Goal: Task Accomplishment & Management: Complete application form

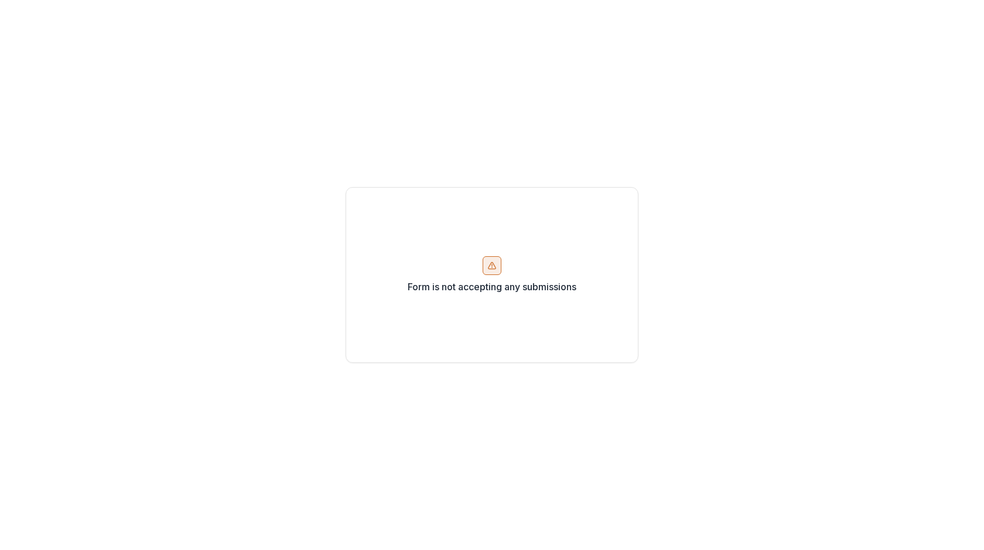
click at [488, 273] on div at bounding box center [492, 265] width 19 height 19
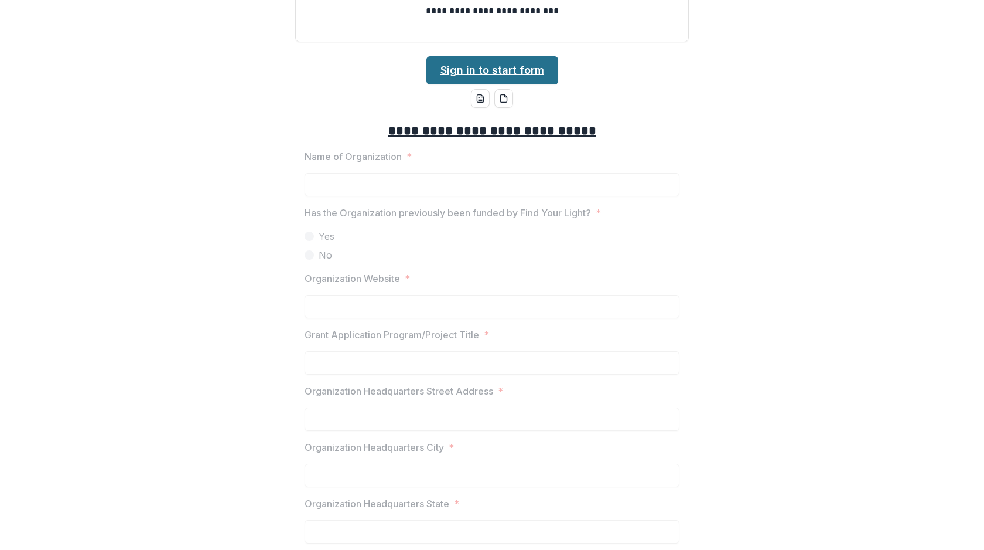
scroll to position [230, 0]
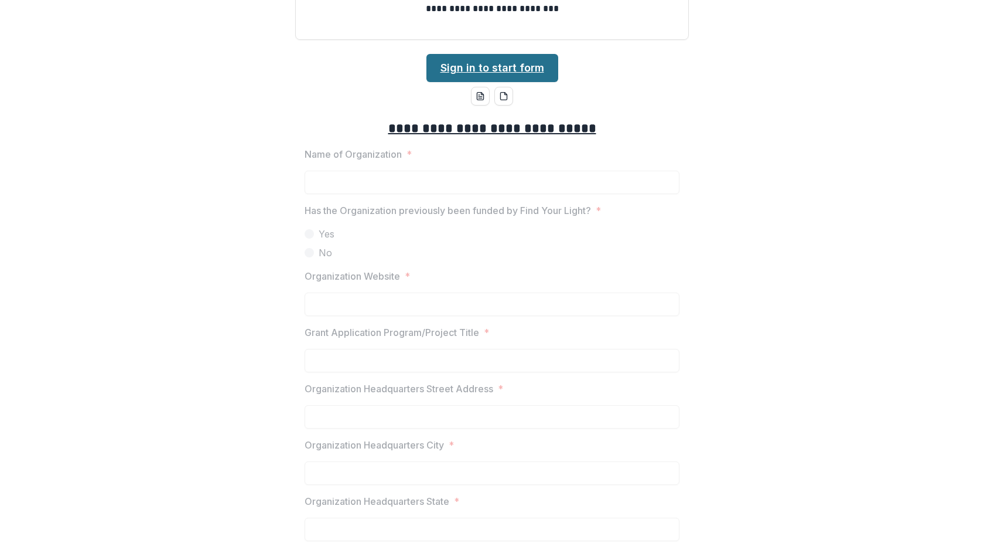
click at [505, 71] on link "Sign in to start form" at bounding box center [493, 68] width 132 height 28
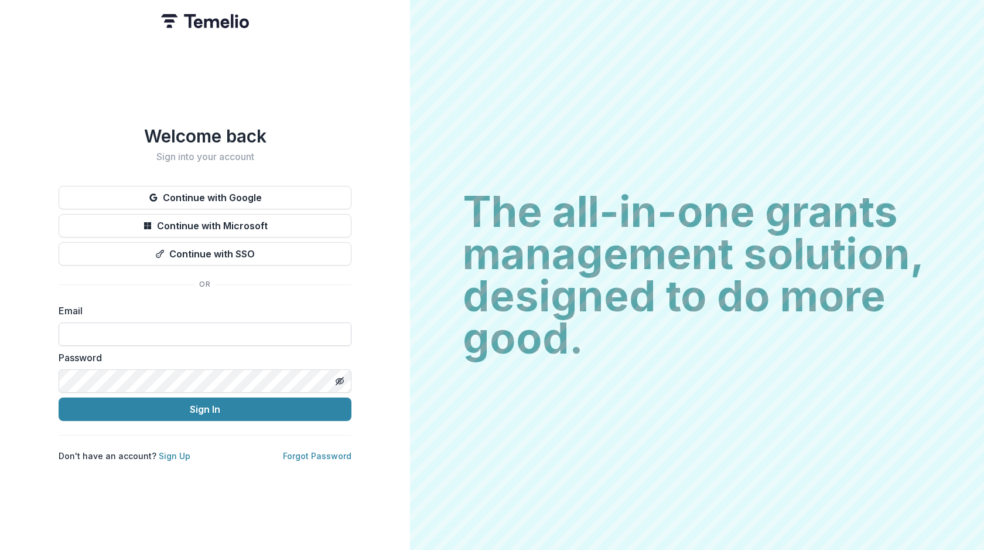
click at [181, 329] on input at bounding box center [205, 333] width 293 height 23
click at [285, 298] on div "Welcome back Sign into your account Continue with Google Continue with Microsof…" at bounding box center [205, 293] width 293 height 336
click at [234, 294] on div "Welcome back Sign into your account Continue with Google Continue with Microsof…" at bounding box center [205, 293] width 293 height 336
click at [224, 322] on input at bounding box center [205, 333] width 293 height 23
paste input "**********"
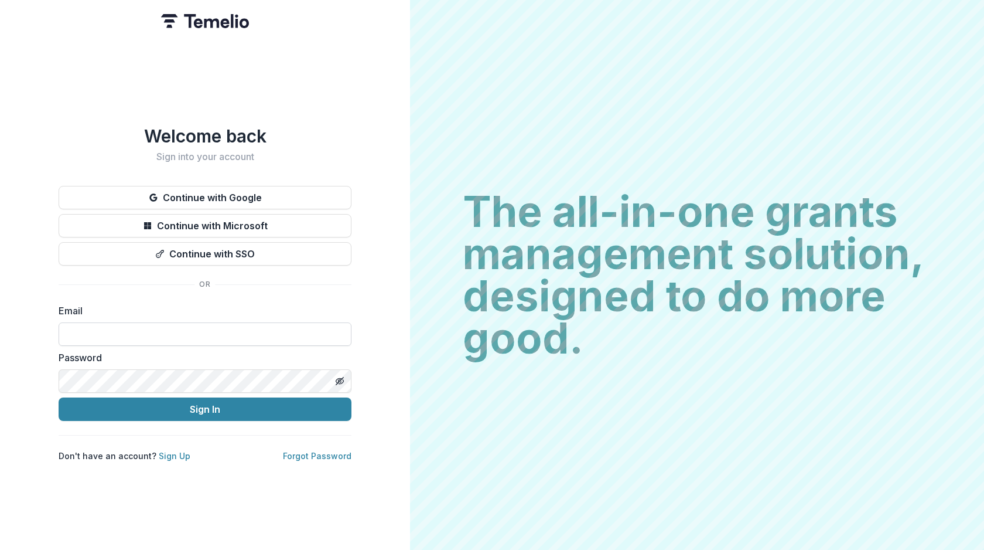
type input "**********"
paste input "**********"
click at [69, 329] on input "**********" at bounding box center [205, 333] width 293 height 23
type input "**********"
click at [336, 376] on icon "Toggle password visibility" at bounding box center [339, 380] width 9 height 9
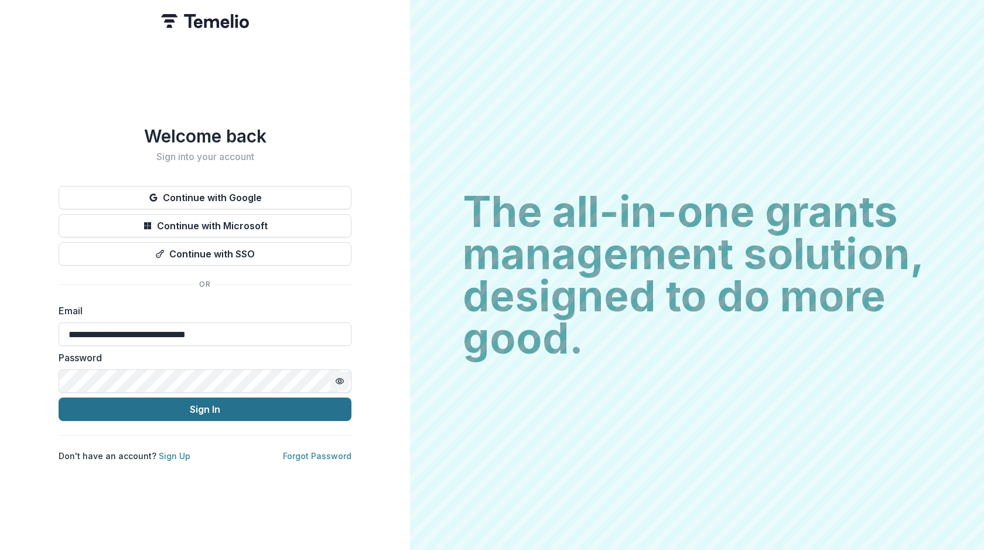
click at [270, 405] on button "Sign In" at bounding box center [205, 408] width 293 height 23
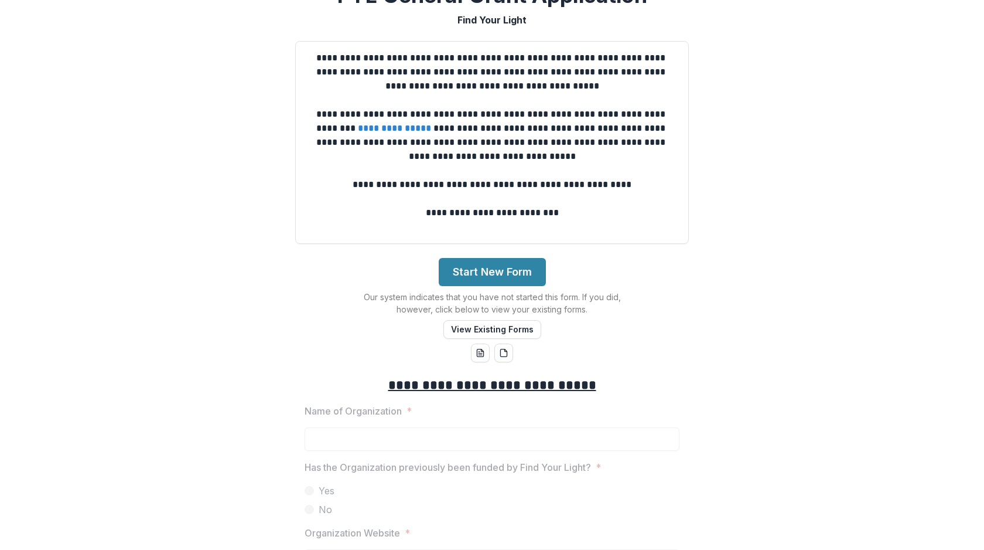
scroll to position [57, 0]
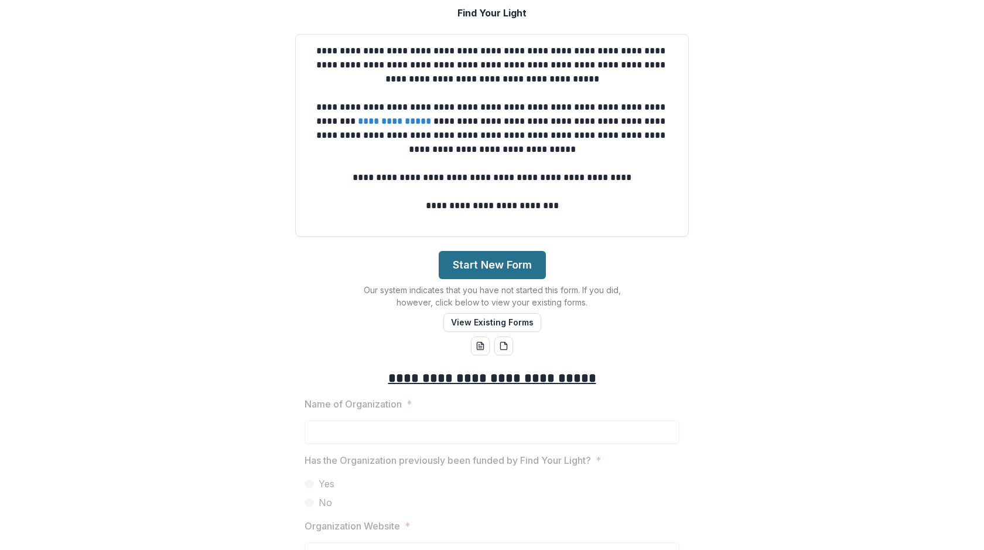
click at [514, 258] on button "Start New Form" at bounding box center [492, 265] width 107 height 28
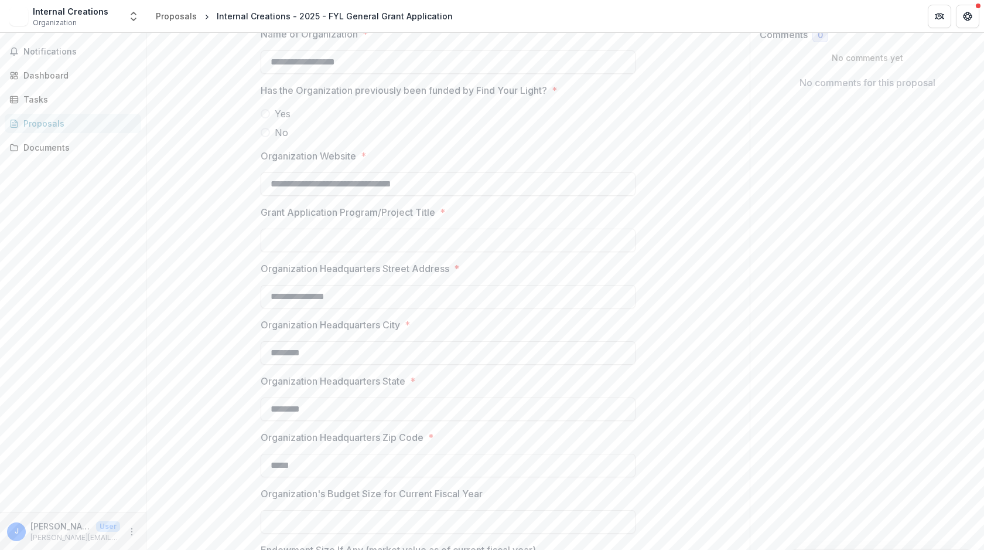
scroll to position [216, 0]
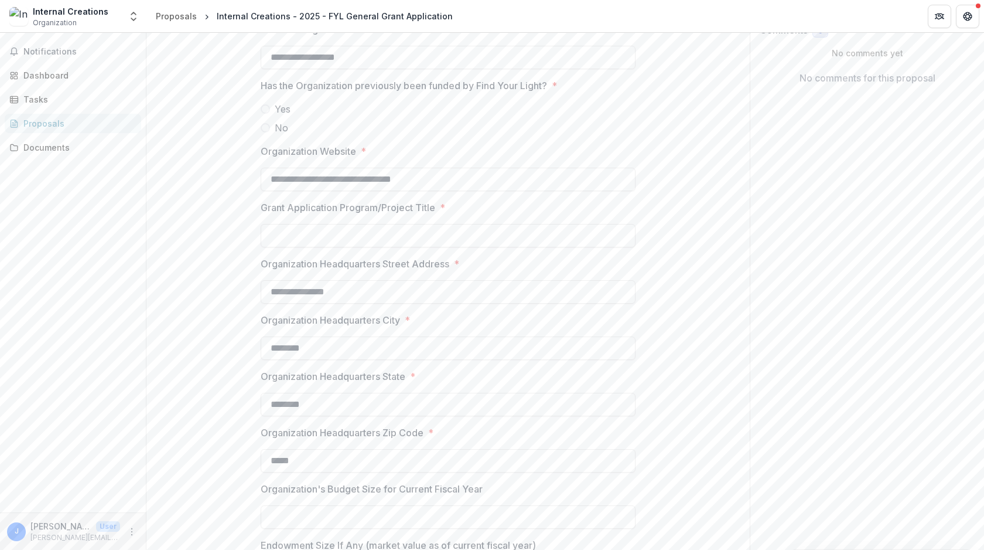
click at [264, 108] on span at bounding box center [265, 108] width 9 height 9
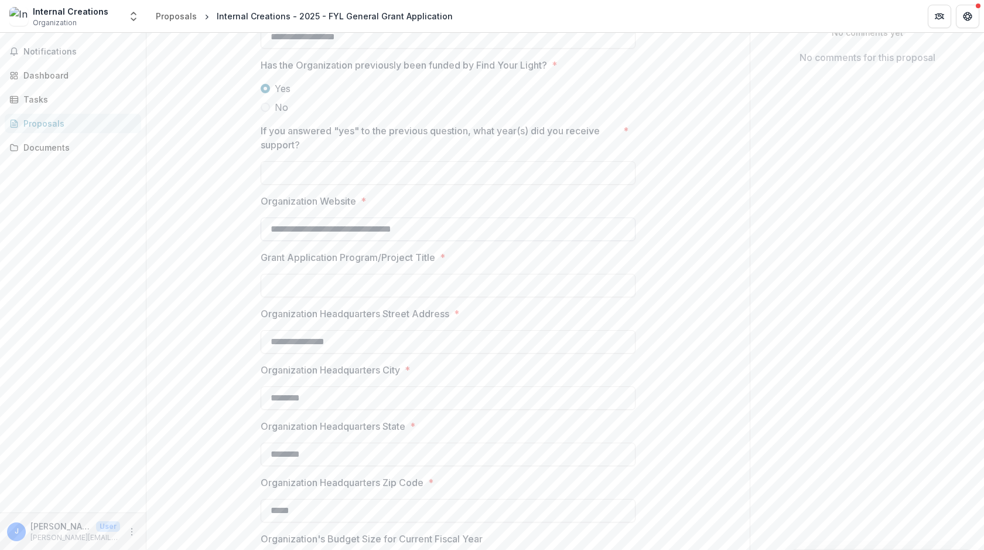
scroll to position [237, 0]
click at [468, 169] on input "If you answered "yes" to the previous question, what year(s) did you receive su…" at bounding box center [448, 171] width 375 height 23
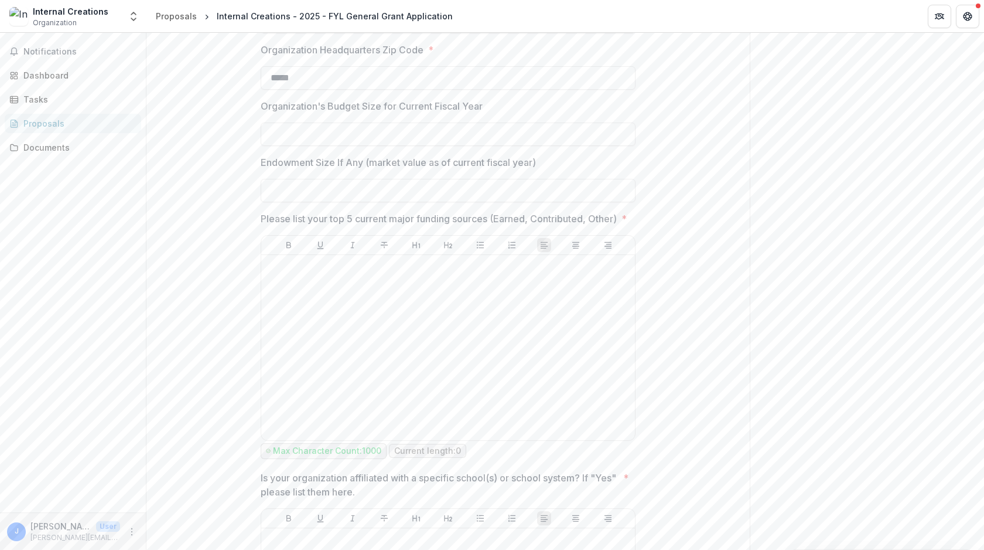
scroll to position [669, 0]
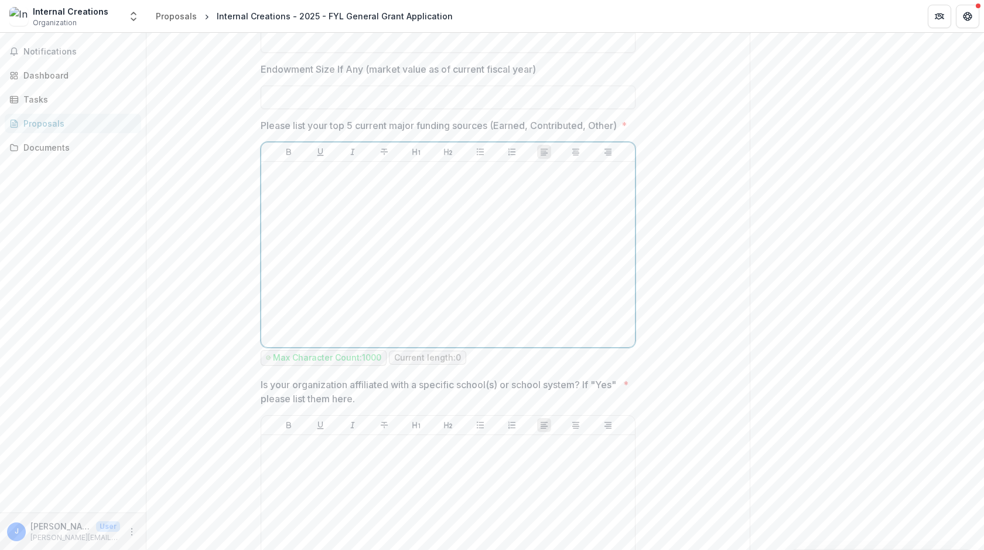
click at [520, 246] on div at bounding box center [448, 254] width 364 height 176
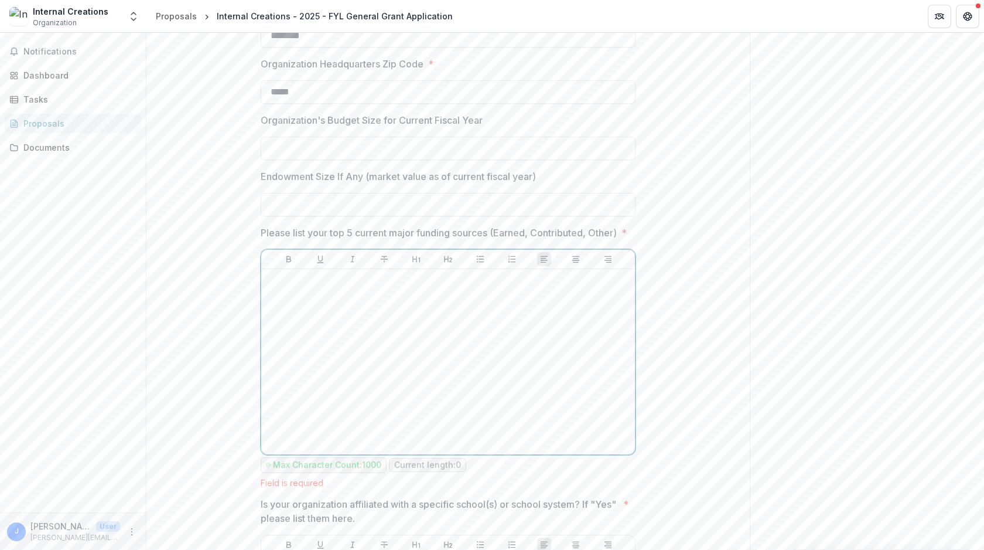
scroll to position [655, 0]
drag, startPoint x: 304, startPoint y: 248, endPoint x: 248, endPoint y: 235, distance: 56.6
click at [495, 122] on label "Organization's Budget Size for Current Fiscal Year" at bounding box center [445, 120] width 368 height 14
click at [495, 136] on input "Organization's Budget Size for Current Fiscal Year" at bounding box center [448, 147] width 375 height 23
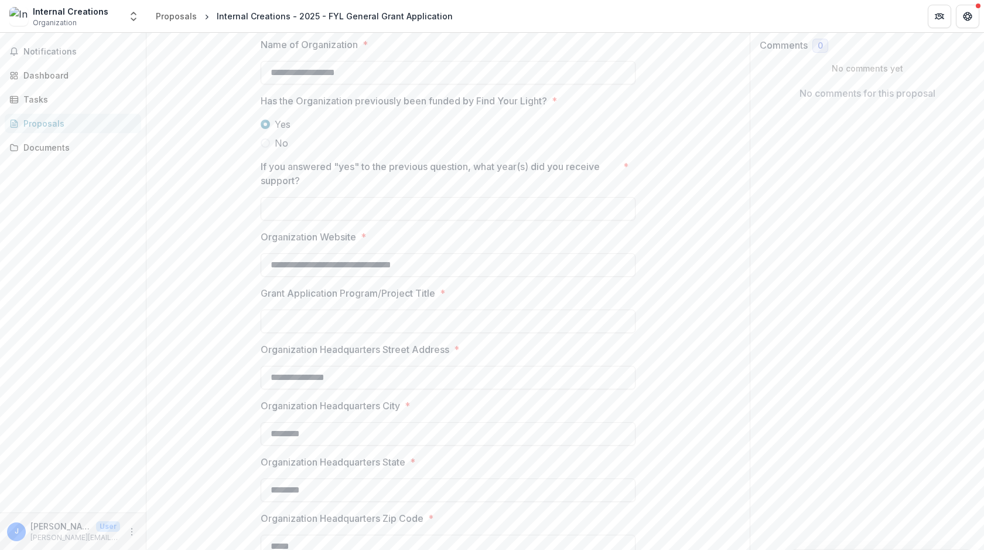
scroll to position [212, 0]
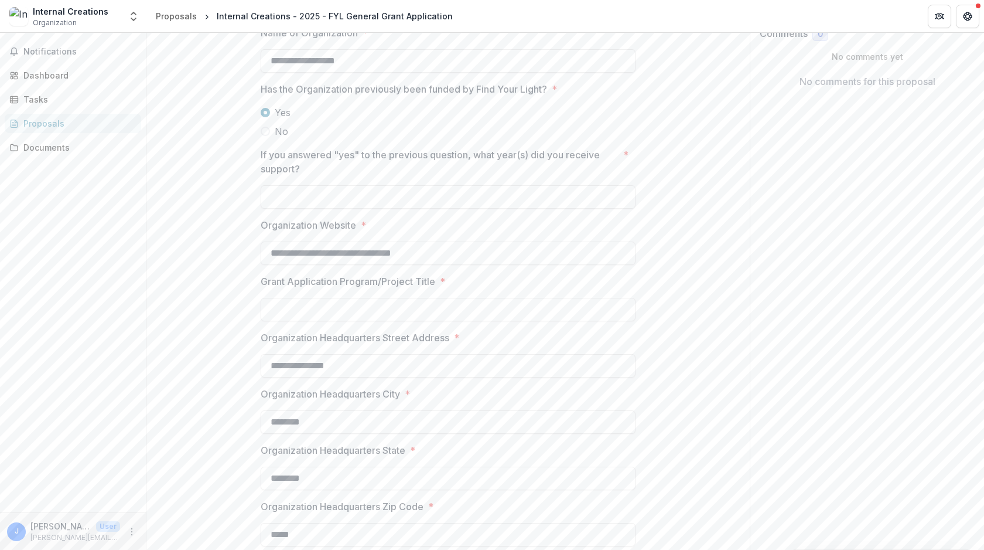
type input "**"
drag, startPoint x: 309, startPoint y: 166, endPoint x: 236, endPoint y: 160, distance: 74.1
copy p "If you answered "yes" to the previous question, what year(s) did you receive su…"
click at [422, 172] on p "If you answered "yes" to the previous question, what year(s) did you receive su…" at bounding box center [440, 162] width 358 height 28
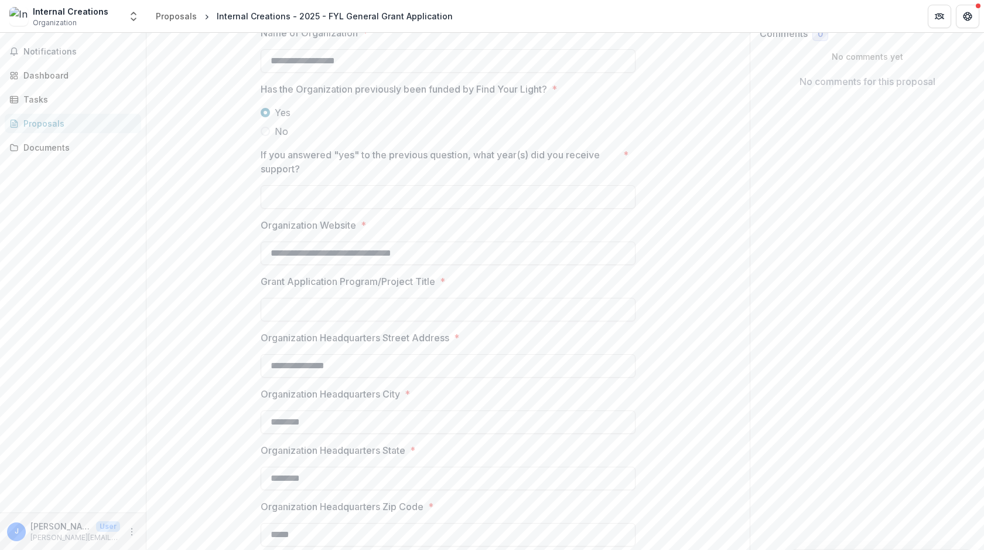
click at [422, 185] on input "If you answered "yes" to the previous question, what year(s) did you receive su…" at bounding box center [448, 196] width 375 height 23
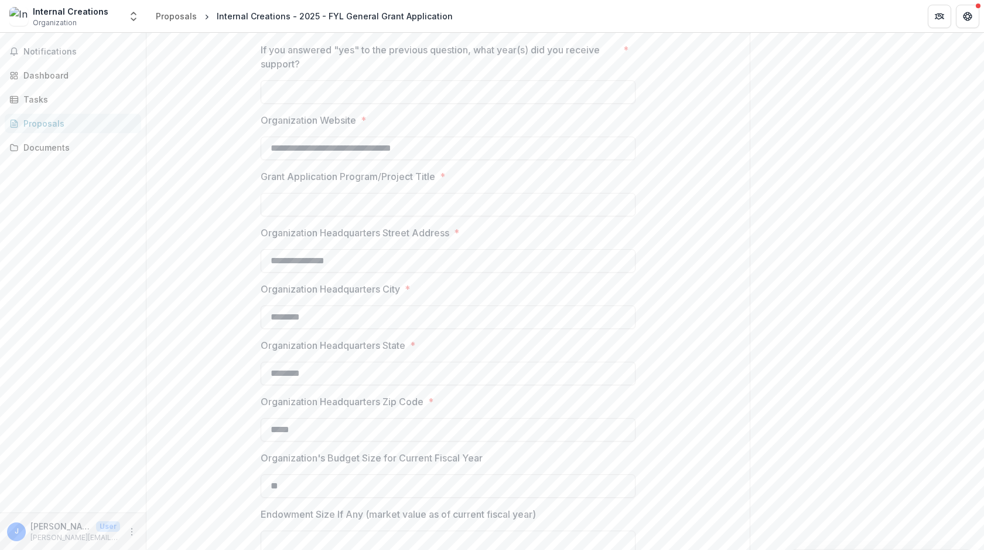
scroll to position [326, 0]
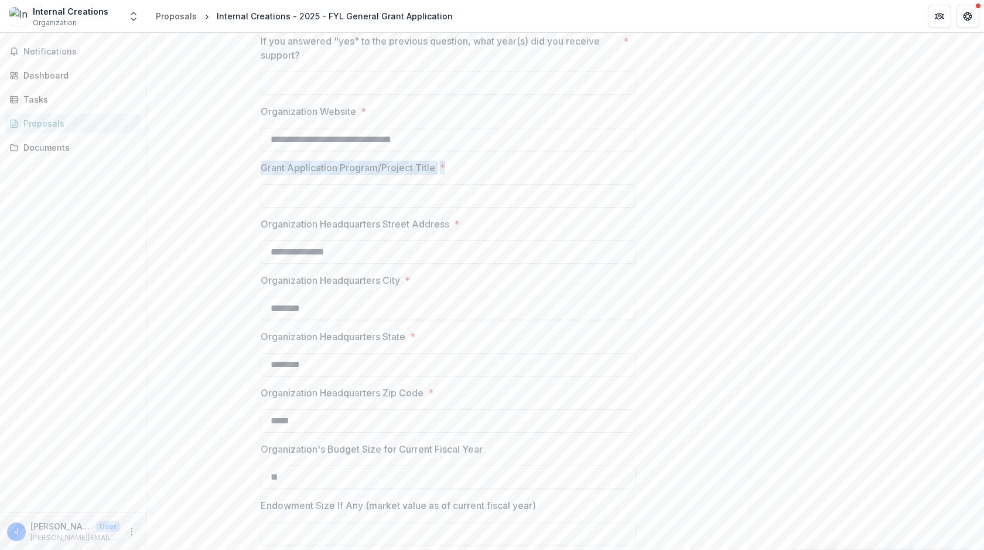
drag, startPoint x: 445, startPoint y: 168, endPoint x: 258, endPoint y: 168, distance: 186.9
click at [412, 161] on p "Grant Application Program/Project Title" at bounding box center [348, 168] width 175 height 14
click at [412, 184] on input "Grant Application Program/Project Title *" at bounding box center [448, 195] width 375 height 23
drag, startPoint x: 434, startPoint y: 166, endPoint x: 253, endPoint y: 167, distance: 181.1
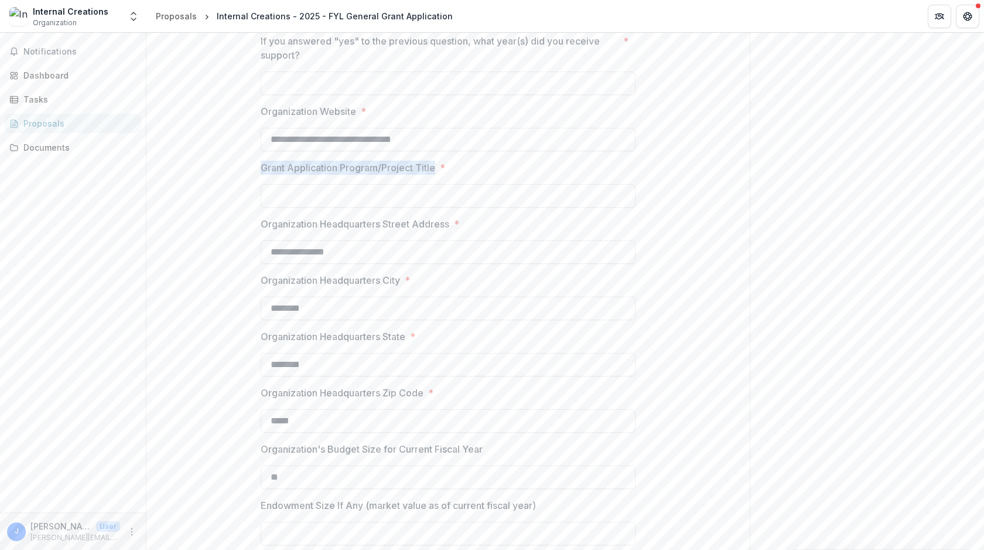
copy p "Grant Application Program/Project Title"
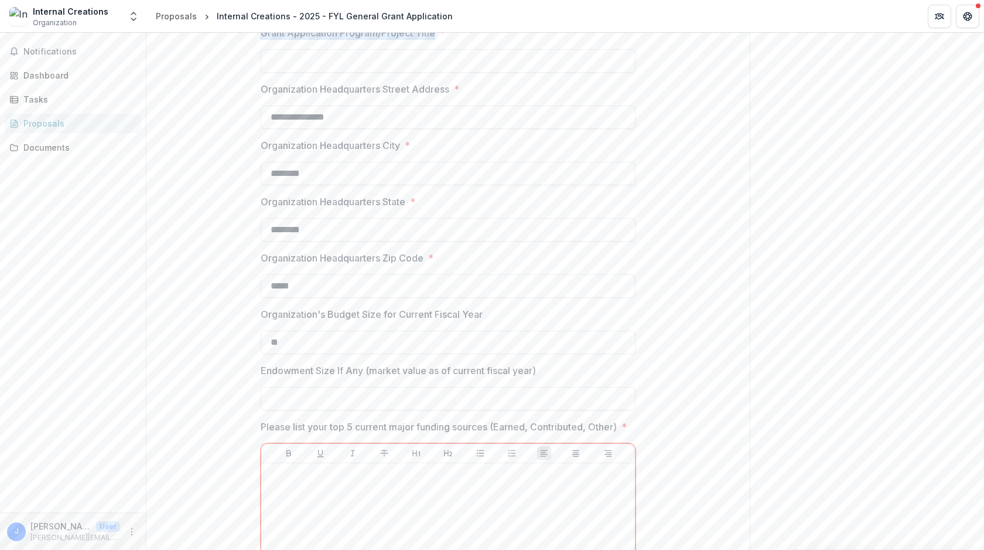
scroll to position [570, 0]
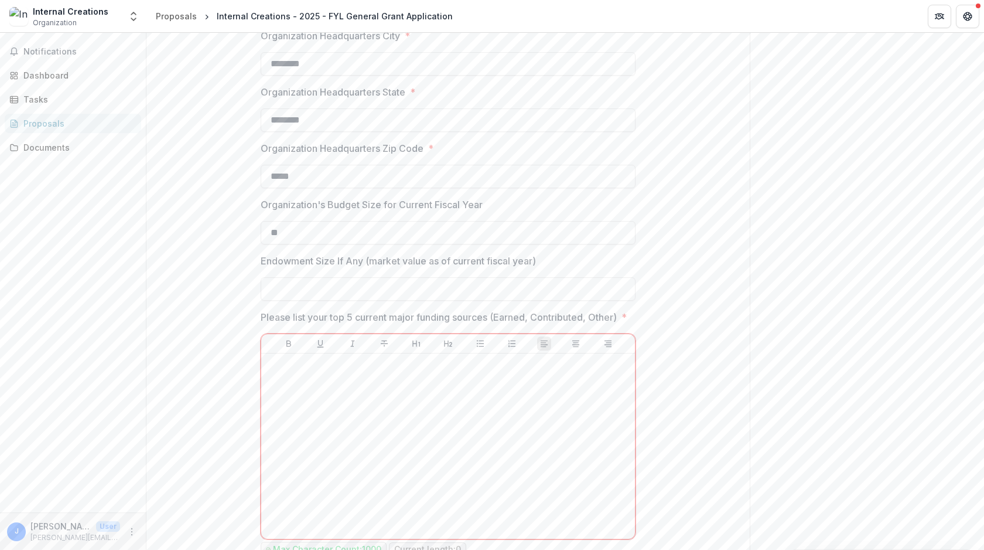
click at [420, 266] on p "Endowment Size If Any (market value as of current fiscal year)" at bounding box center [398, 261] width 275 height 14
click at [420, 277] on input "Endowment Size If Any (market value as of current fiscal year)" at bounding box center [448, 288] width 375 height 23
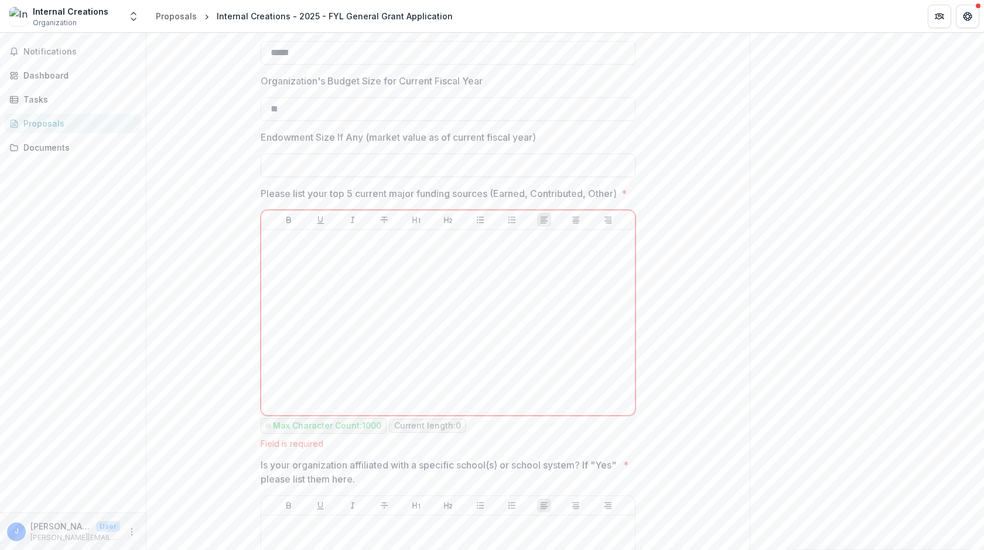
scroll to position [695, 0]
type input "**"
drag, startPoint x: 288, startPoint y: 206, endPoint x: 243, endPoint y: 195, distance: 46.5
copy p "Please list your top 5 current major funding sources (Earned, Contributed, Othe…"
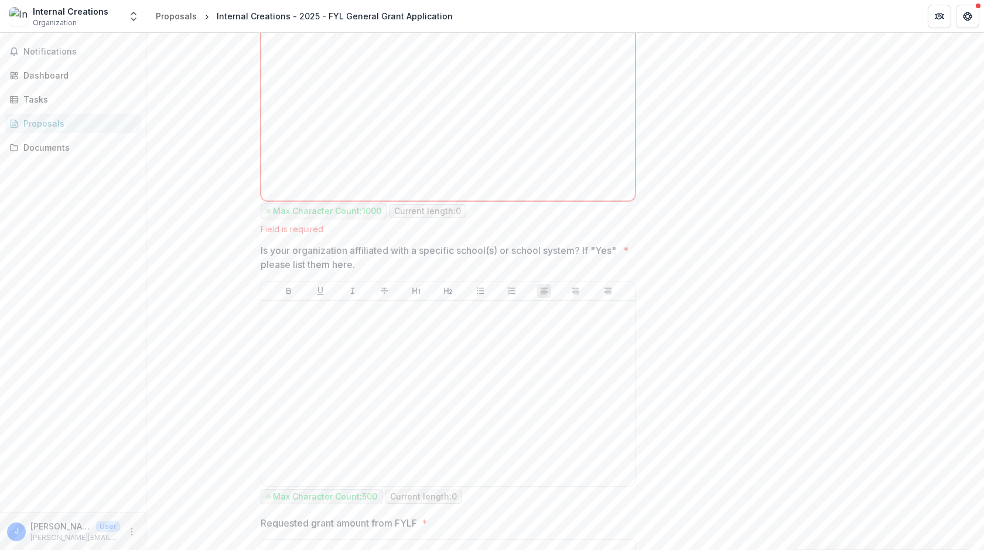
scroll to position [909, 0]
drag, startPoint x: 391, startPoint y: 275, endPoint x: 237, endPoint y: 265, distance: 153.8
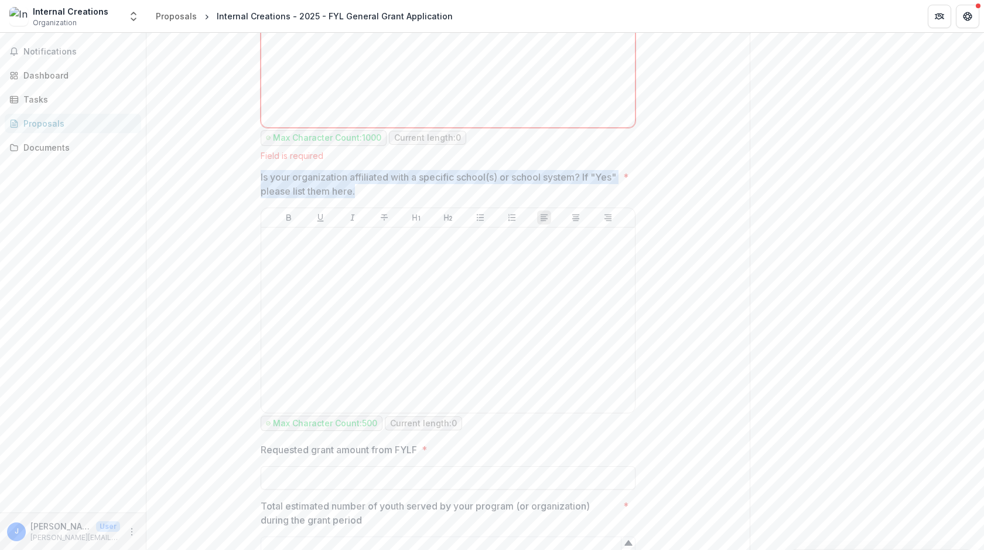
scroll to position [983, 0]
copy p "Is your organization affiliated with a specific school(s) or school system? If …"
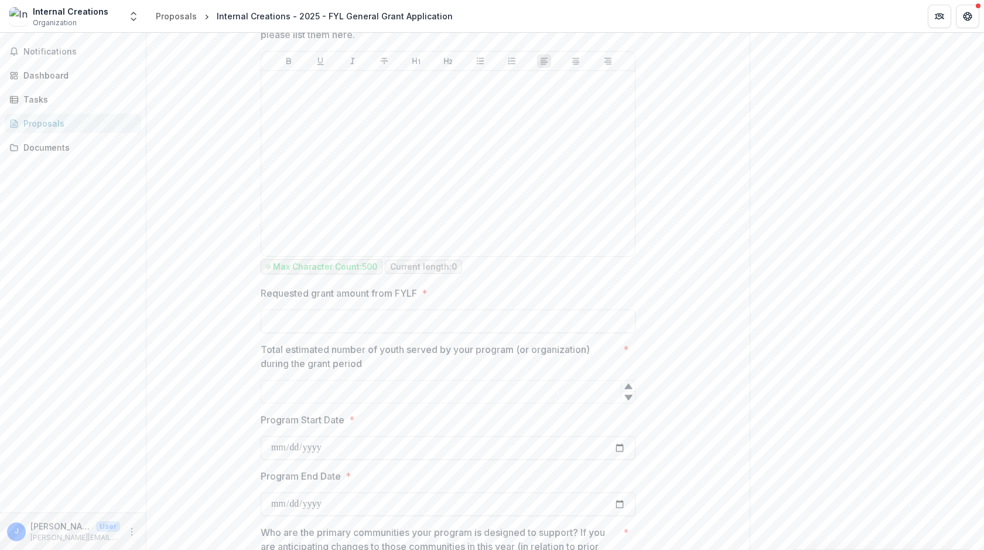
click at [499, 300] on label "Requested grant amount from FYLF *" at bounding box center [445, 293] width 368 height 14
click at [499, 309] on input "Requested grant amount from FYLF *" at bounding box center [448, 320] width 375 height 23
type input "**"
drag, startPoint x: 416, startPoint y: 304, endPoint x: 232, endPoint y: 303, distance: 184.0
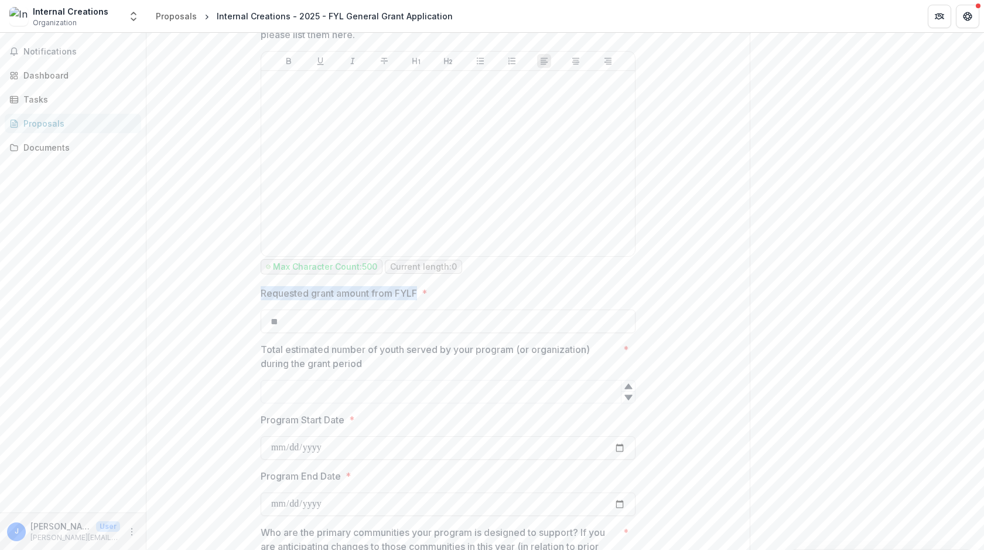
copy p "Requested grant amount from FYLF"
click at [438, 370] on p "Total estimated number of youth served by your program (or organization) during…" at bounding box center [440, 356] width 358 height 28
click at [438, 380] on input "Total estimated number of youth served by your program (or organization) during…" at bounding box center [448, 391] width 375 height 23
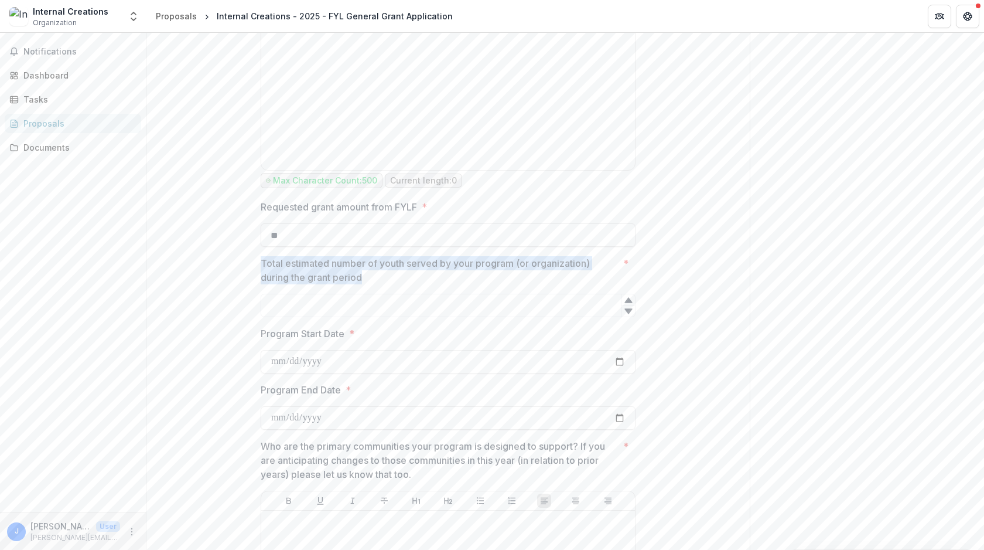
drag, startPoint x: 366, startPoint y: 289, endPoint x: 245, endPoint y: 278, distance: 121.2
copy p "Total estimated number of youth served by your program (or organization) during…"
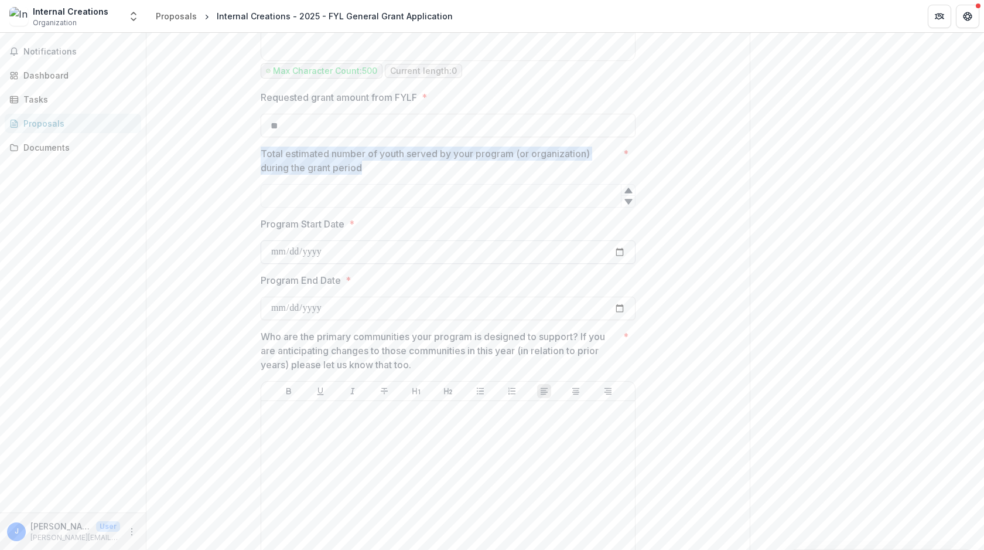
scroll to position [1335, 0]
click at [413, 285] on label "Program End Date *" at bounding box center [445, 279] width 368 height 14
click at [413, 295] on input "Program End Date *" at bounding box center [448, 306] width 375 height 23
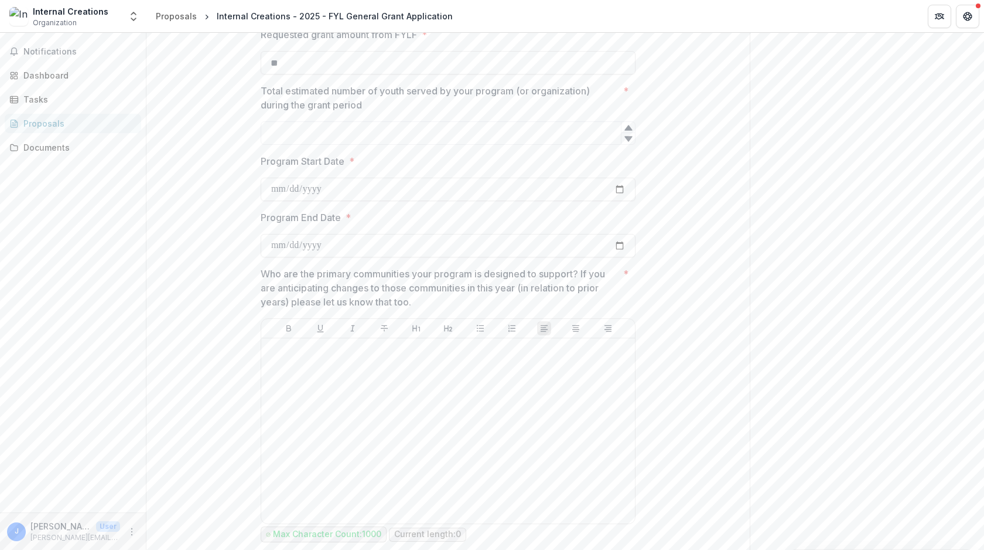
scroll to position [1400, 0]
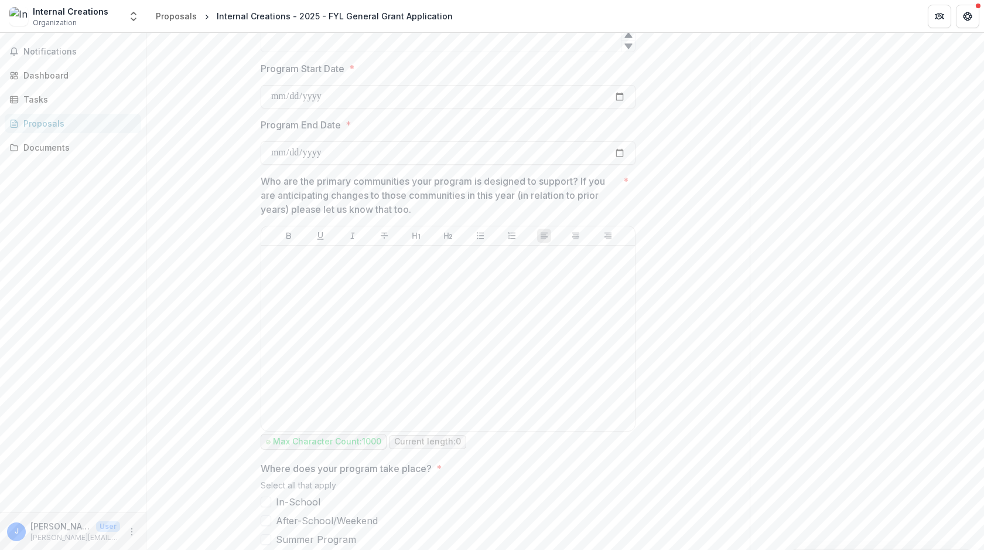
scroll to position [1489, 0]
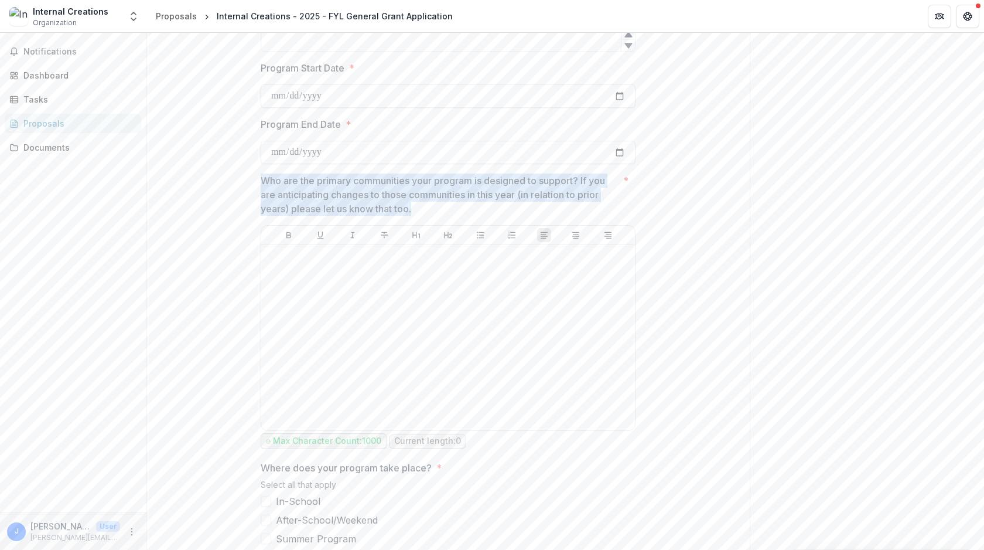
drag, startPoint x: 417, startPoint y: 222, endPoint x: 236, endPoint y: 196, distance: 183.0
copy p "Who are the primary communities your program is designed to support? If you are…"
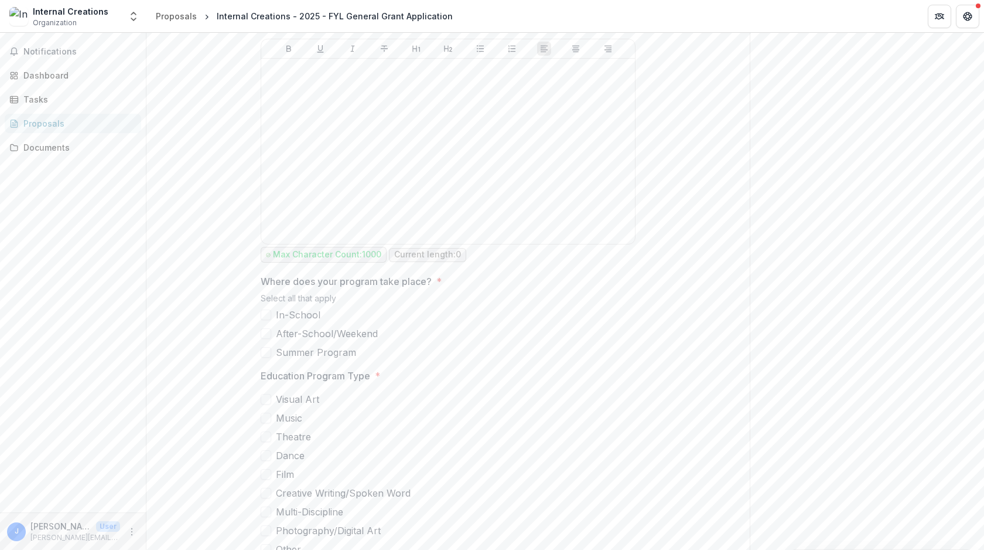
click at [485, 322] on label "In-School" at bounding box center [448, 315] width 375 height 14
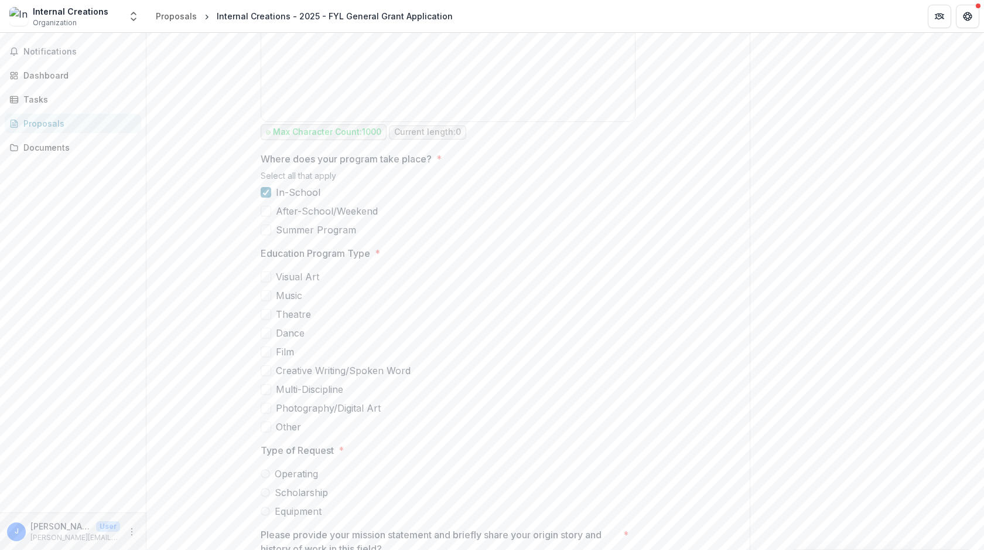
scroll to position [1827, 0]
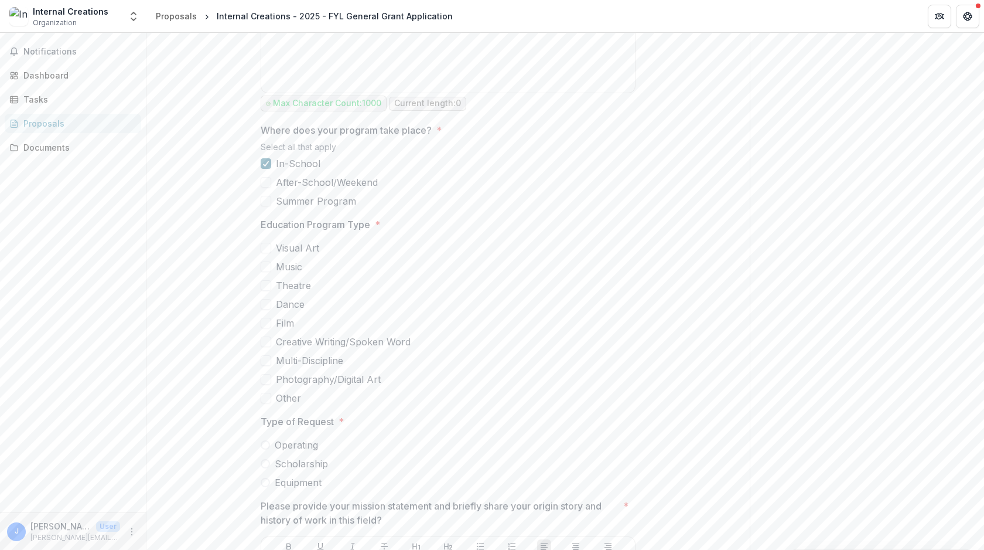
click at [263, 168] on div at bounding box center [266, 163] width 7 height 9
click at [269, 188] on span at bounding box center [266, 182] width 11 height 11
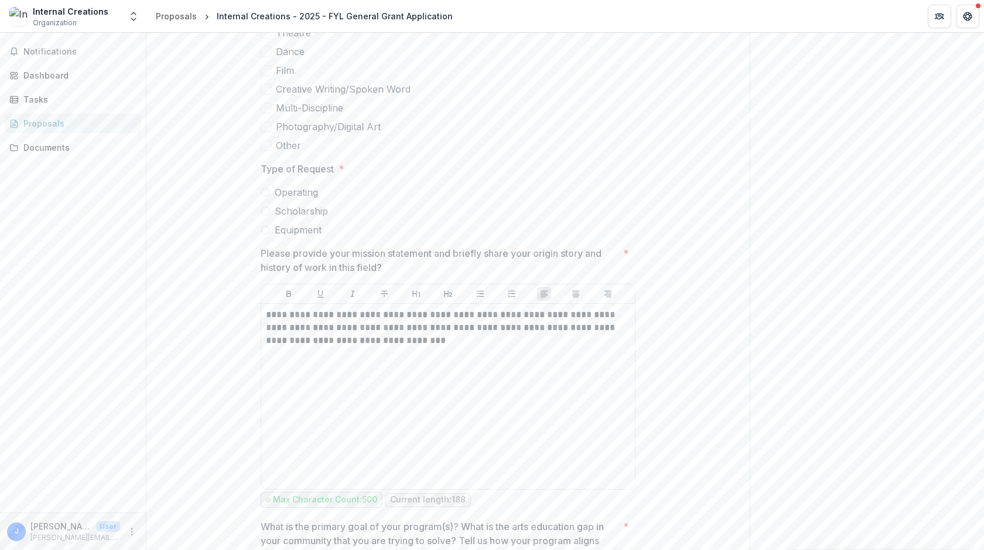
scroll to position [2082, 0]
drag, startPoint x: 391, startPoint y: 278, endPoint x: 254, endPoint y: 270, distance: 136.8
click at [254, 270] on div "**********" at bounding box center [448, 409] width 394 height 4580
click at [220, 318] on div "**********" at bounding box center [448, 409] width 604 height 4580
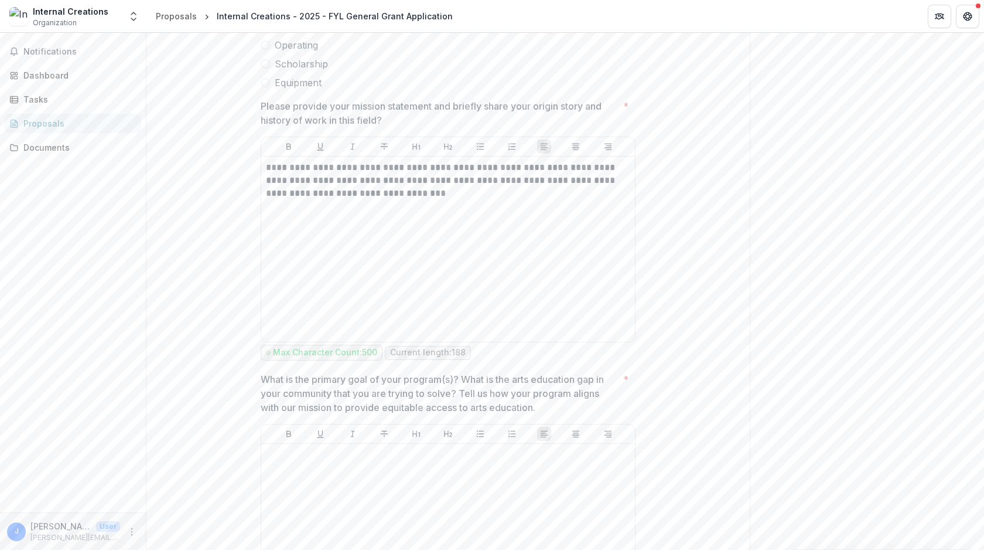
scroll to position [2402, 0]
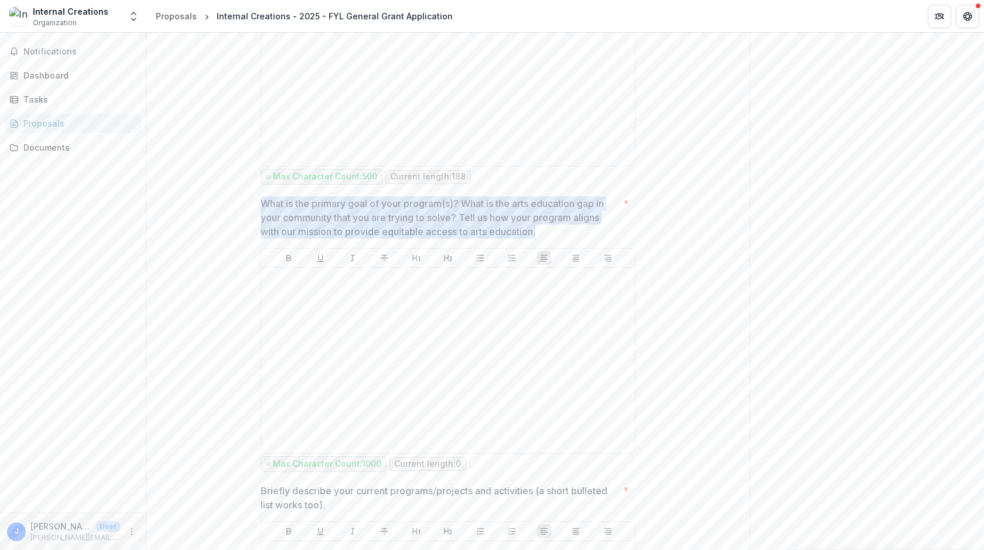
drag, startPoint x: 548, startPoint y: 244, endPoint x: 255, endPoint y: 222, distance: 293.8
click at [255, 222] on div "**********" at bounding box center [448, 89] width 394 height 4580
copy p "What is the primary goal of your program(s)? What is the arts education gap in …"
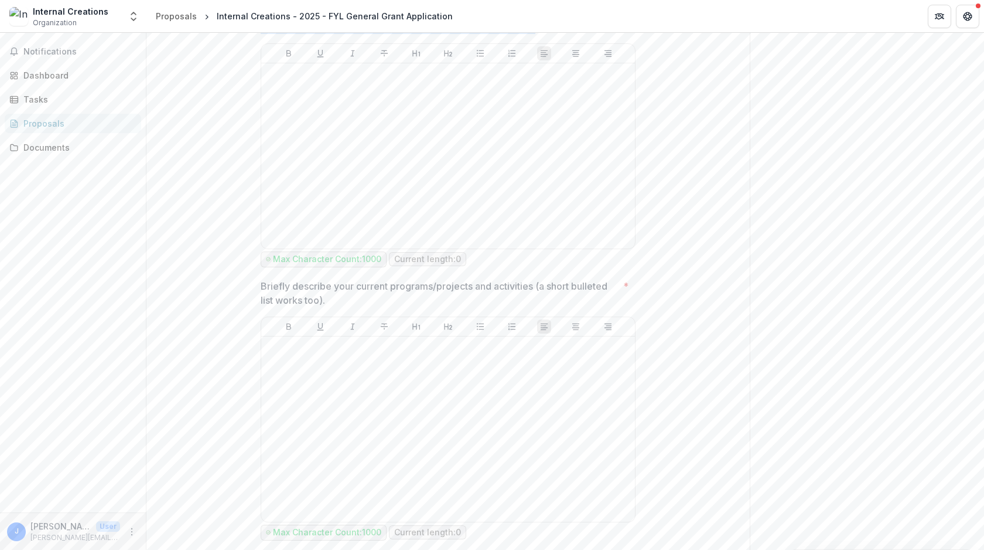
scroll to position [2608, 0]
click at [387, 306] on p "Briefly describe your current programs/projects and activities (a short bullete…" at bounding box center [440, 292] width 358 height 28
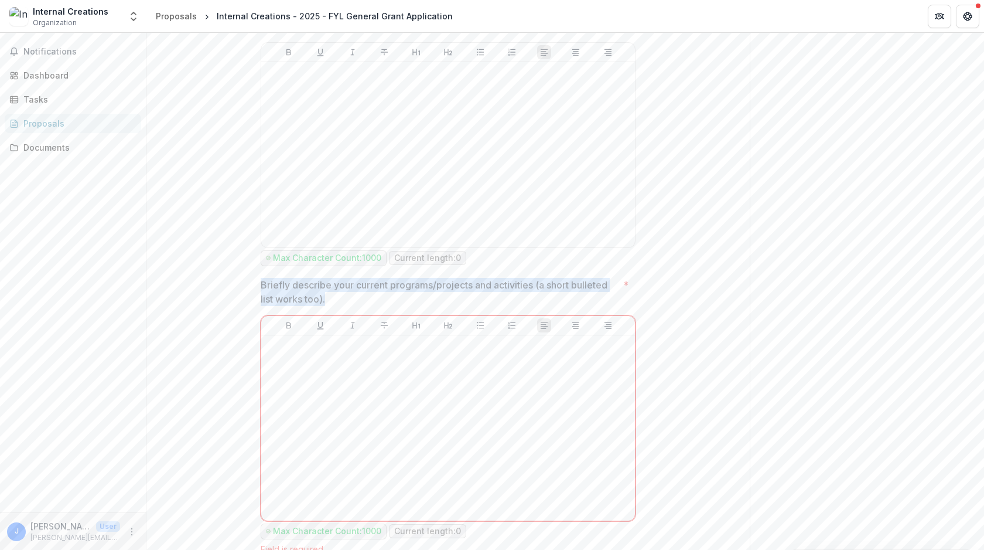
drag, startPoint x: 336, startPoint y: 309, endPoint x: 258, endPoint y: 303, distance: 77.6
click at [261, 303] on p "Briefly describe your current programs/projects and activities (a short bullete…" at bounding box center [440, 292] width 358 height 28
drag, startPoint x: 338, startPoint y: 317, endPoint x: 240, endPoint y: 301, distance: 99.1
copy p "Briefly describe your current programs/projects and activities (a short bullete…"
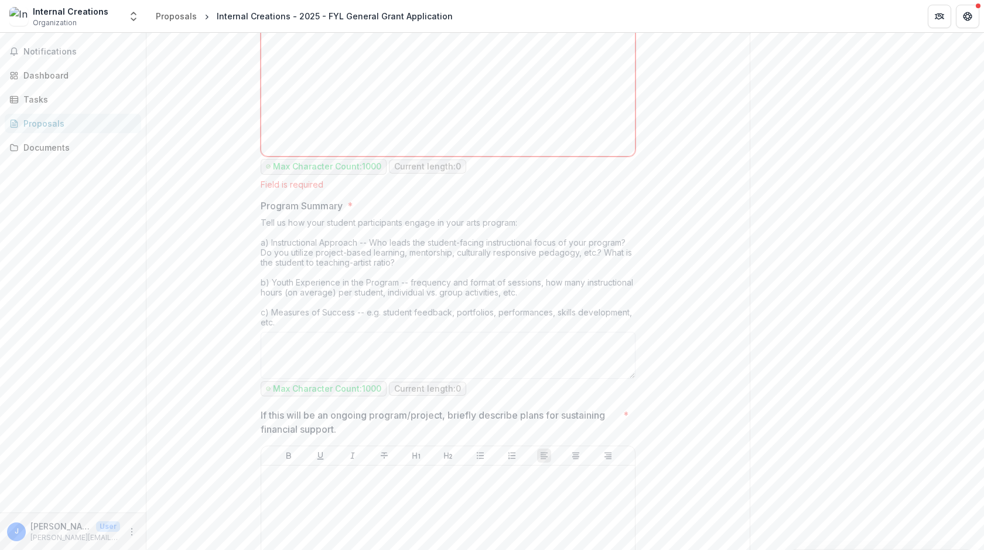
scroll to position [2975, 0]
click at [565, 285] on div "Tell us how your student participants engage in your arts program: a) Instructi…" at bounding box center [448, 272] width 375 height 114
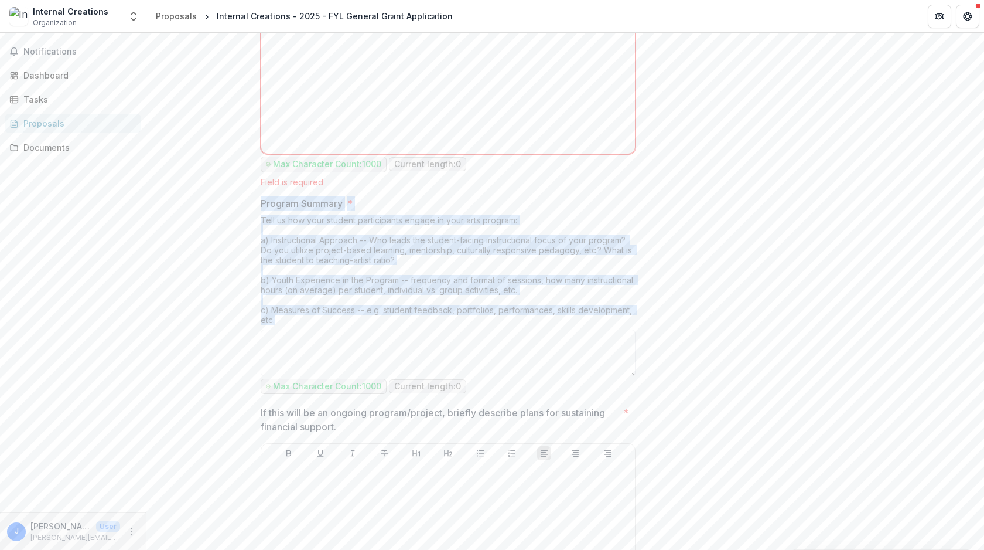
drag, startPoint x: 277, startPoint y: 331, endPoint x: 258, endPoint y: 221, distance: 111.7
copy div "Program Summary * Tell us how your student participants engage in your arts pro…"
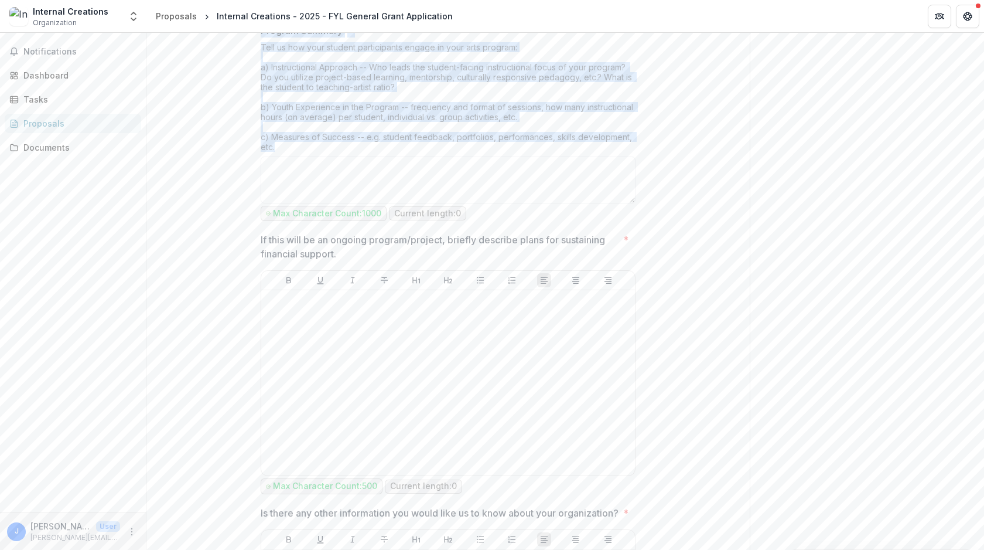
scroll to position [3154, 0]
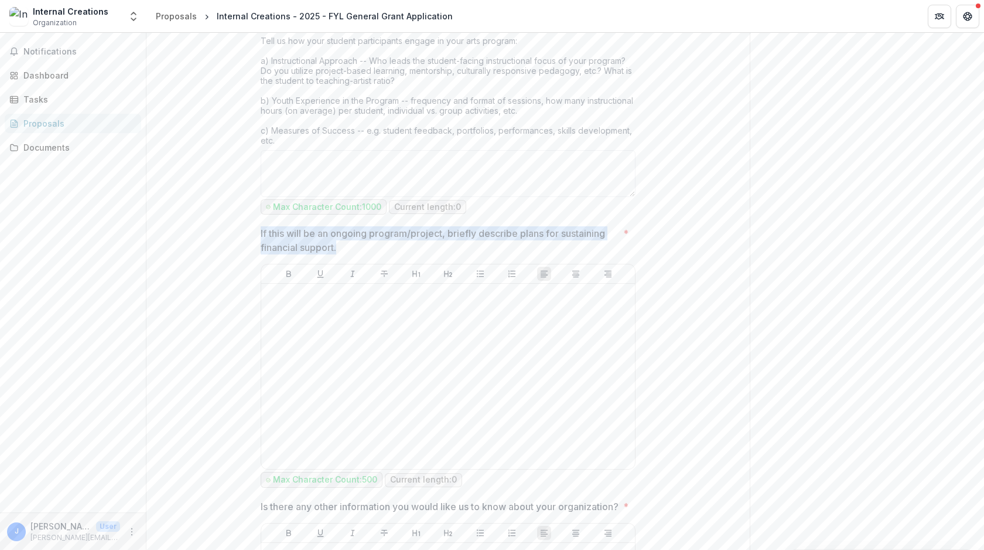
drag, startPoint x: 340, startPoint y: 257, endPoint x: 255, endPoint y: 251, distance: 85.1
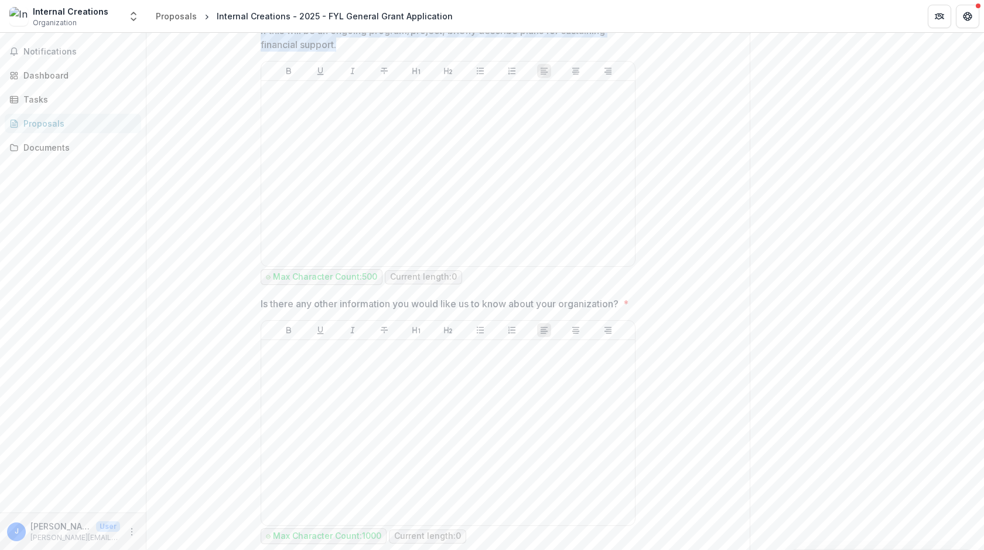
scroll to position [3358, 0]
click at [364, 310] on p "Is there any other information you would like us to know about your organizatio…" at bounding box center [440, 303] width 358 height 14
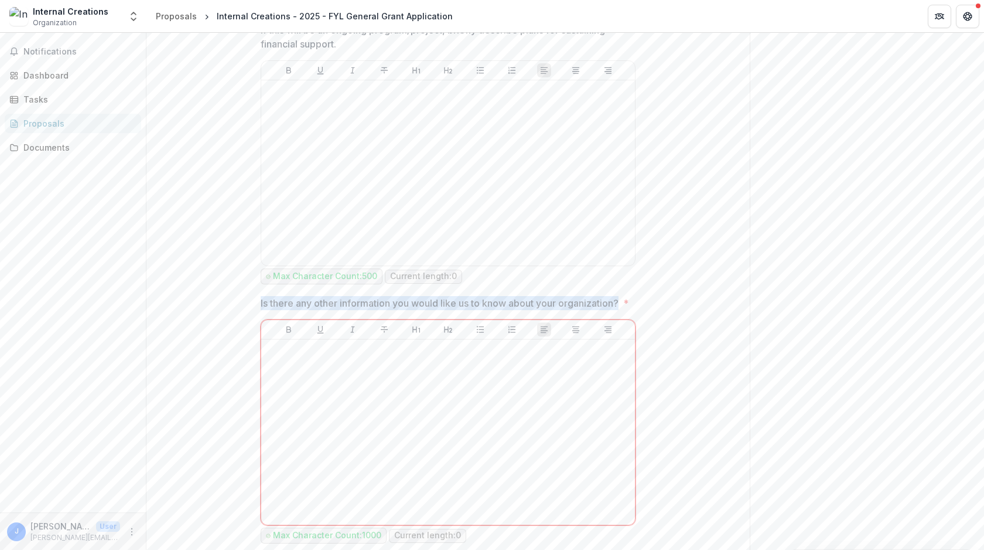
drag, startPoint x: 329, startPoint y: 332, endPoint x: 253, endPoint y: 322, distance: 77.4
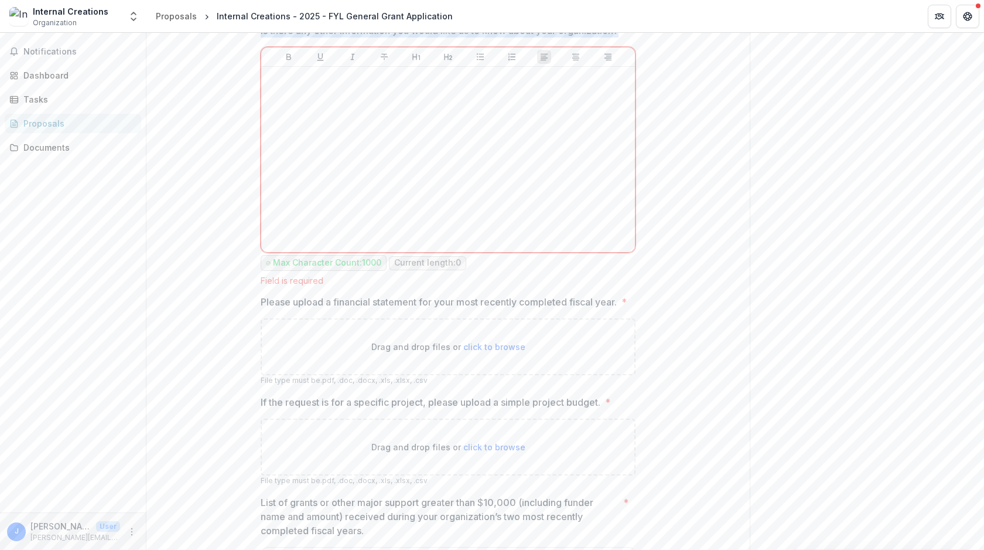
scroll to position [3627, 0]
click at [564, 288] on div "Is there any other information you would like us to know about your organizatio…" at bounding box center [448, 157] width 375 height 262
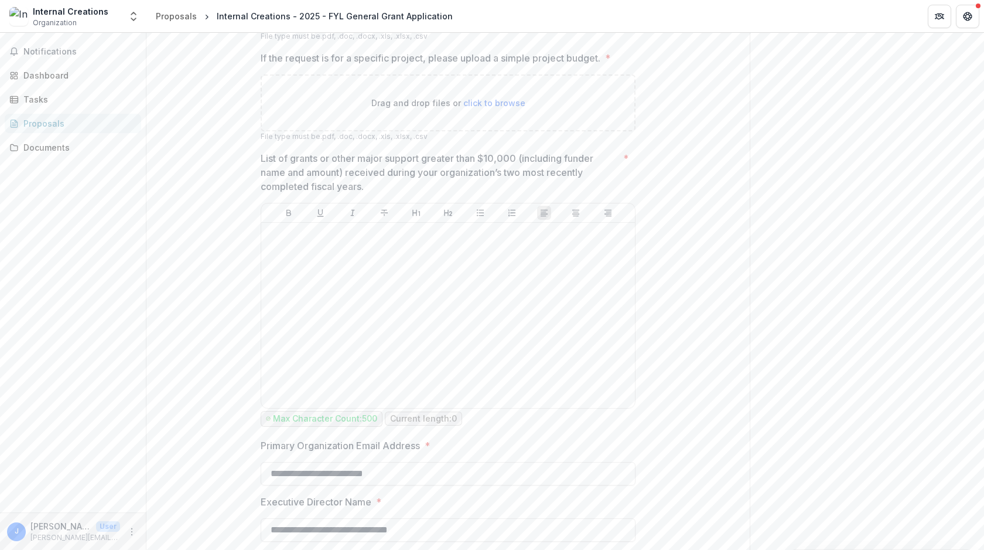
scroll to position [3977, 0]
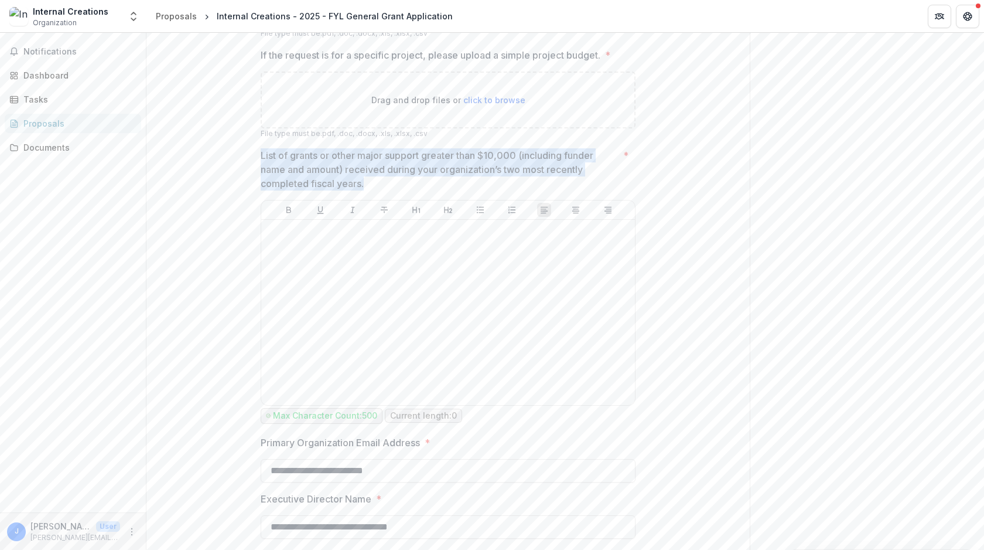
drag, startPoint x: 373, startPoint y: 223, endPoint x: 255, endPoint y: 201, distance: 119.3
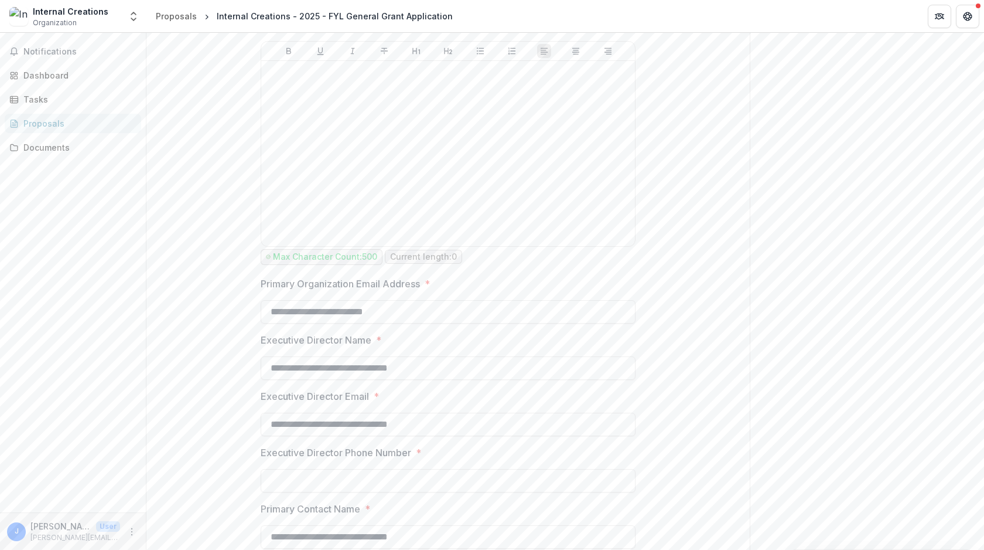
click at [524, 291] on label "Primary Organization Email Address *" at bounding box center [445, 284] width 368 height 14
click at [524, 319] on input "**********" at bounding box center [448, 311] width 375 height 23
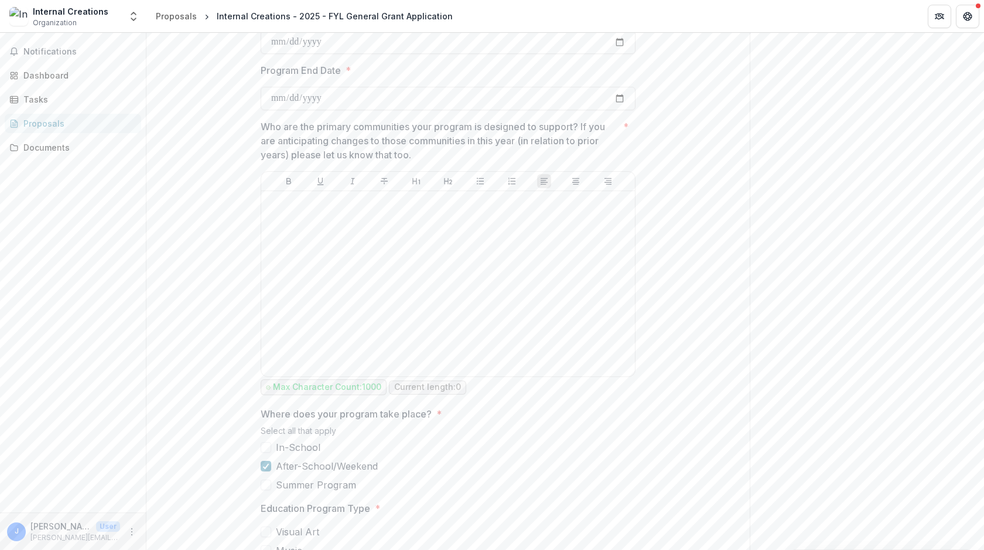
scroll to position [1378, 0]
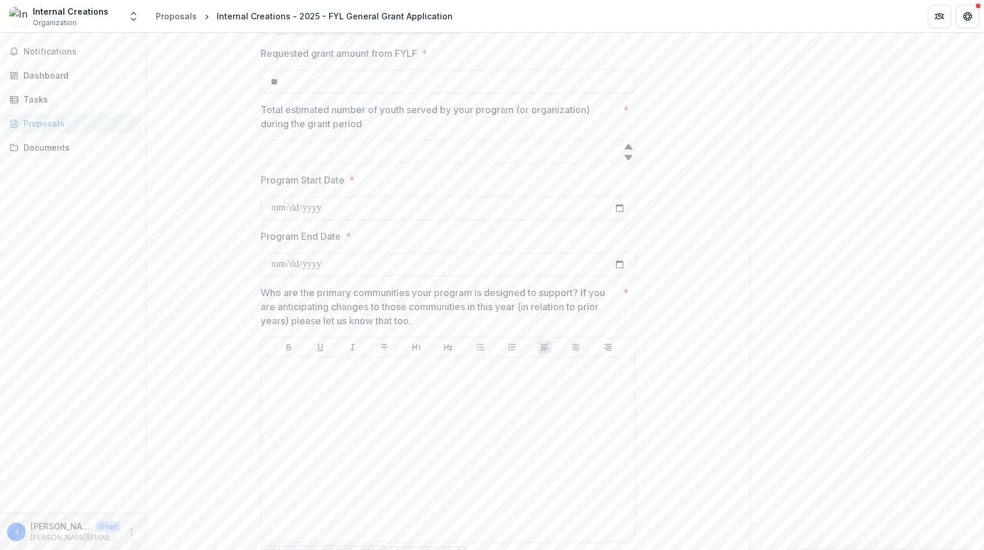
click at [81, 120] on div "Proposals" at bounding box center [77, 123] width 108 height 12
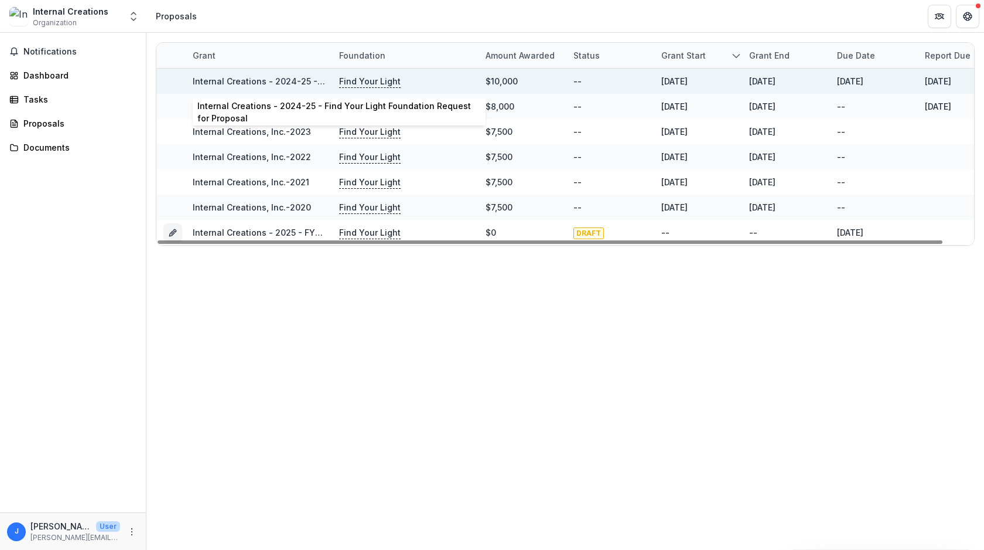
click at [293, 81] on link "Internal Creations - 2024-25 - Find Your Light Foundation Request for Proposal" at bounding box center [356, 81] width 326 height 10
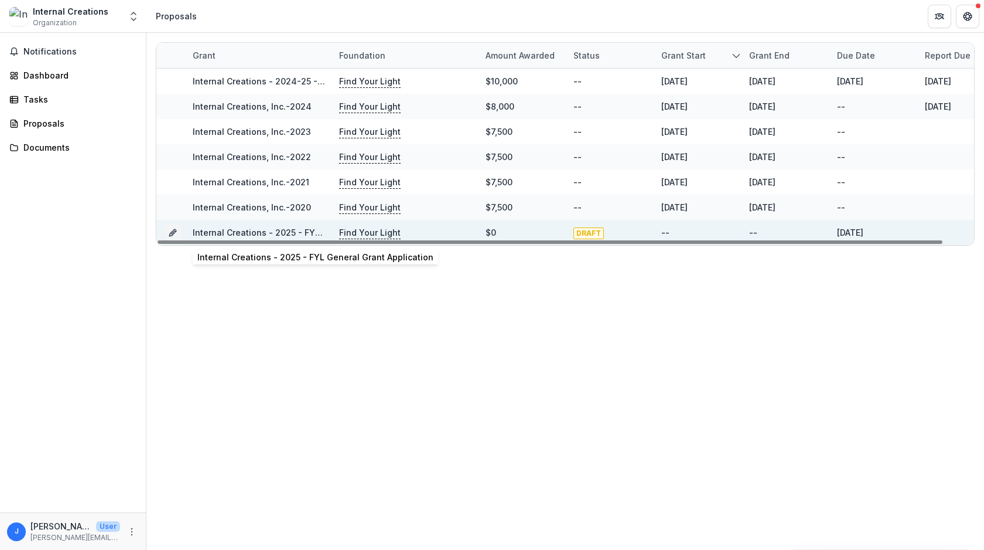
click at [257, 230] on link "Internal Creations - 2025 - FYL General Grant Application" at bounding box center [311, 232] width 236 height 10
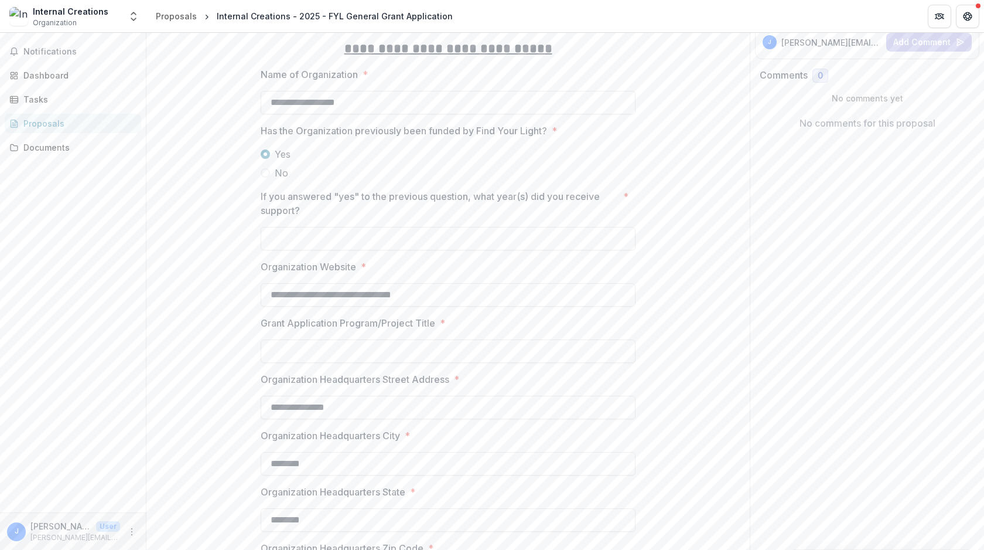
scroll to position [237, 0]
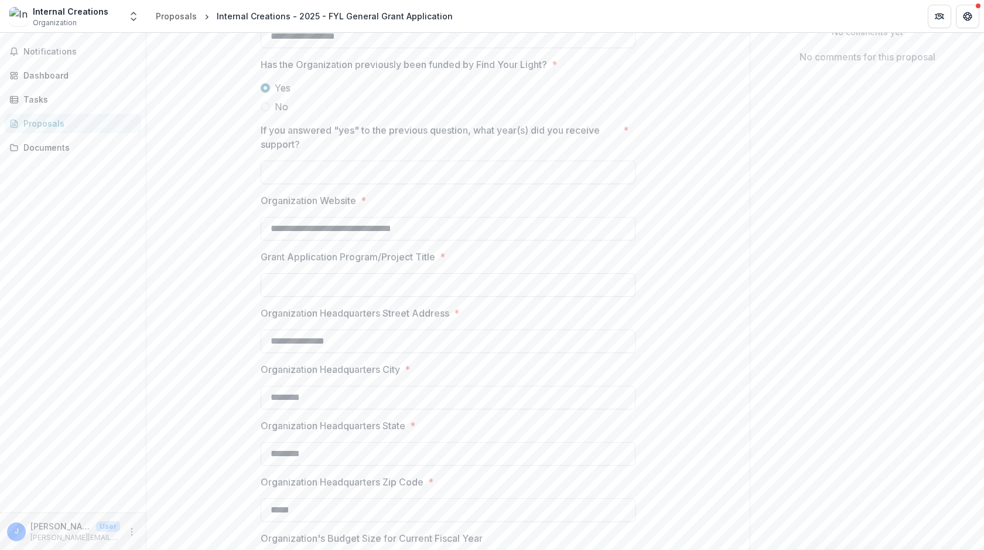
click at [402, 292] on input "Grant Application Program/Project Title *" at bounding box center [448, 284] width 375 height 23
paste input "**********"
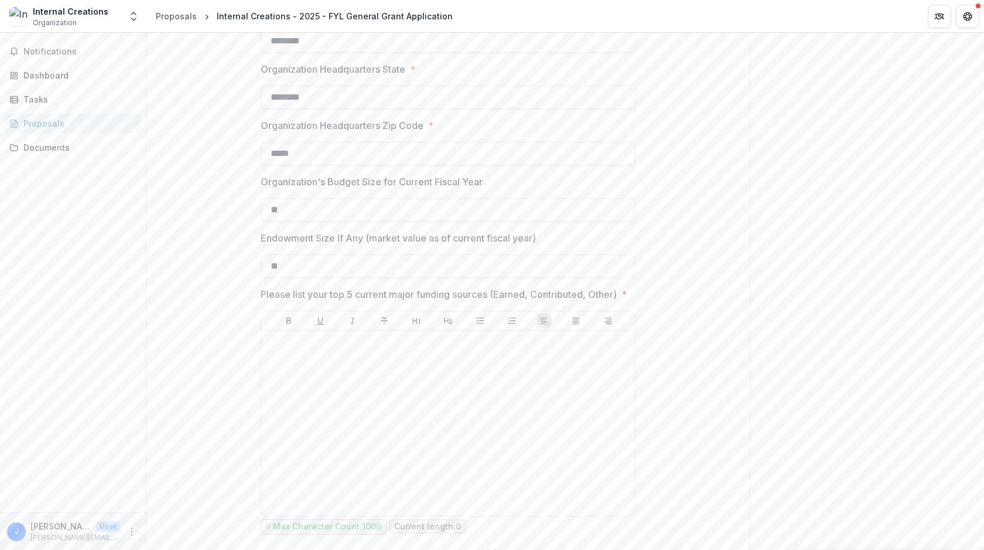
scroll to position [629, 0]
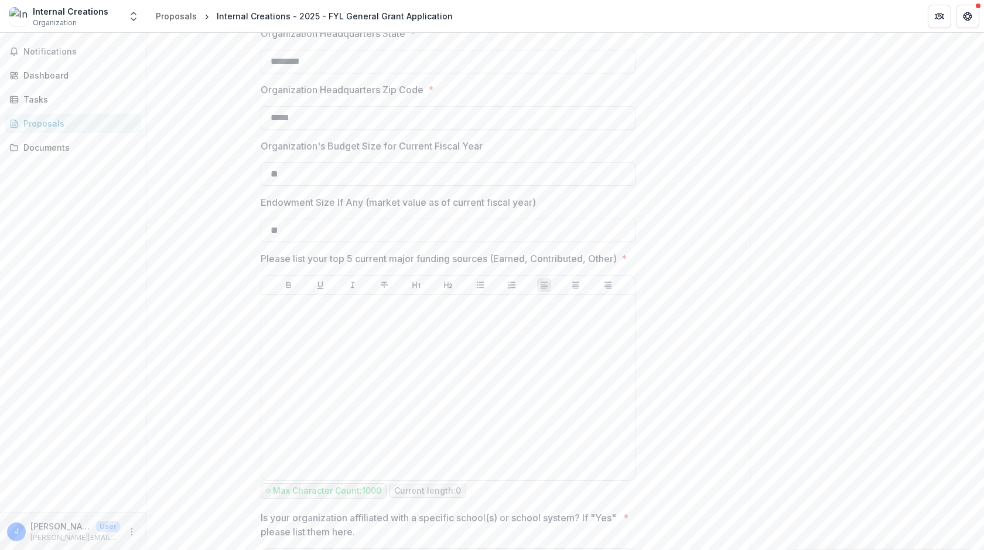
type input "**********"
click at [432, 176] on input "**" at bounding box center [448, 173] width 375 height 23
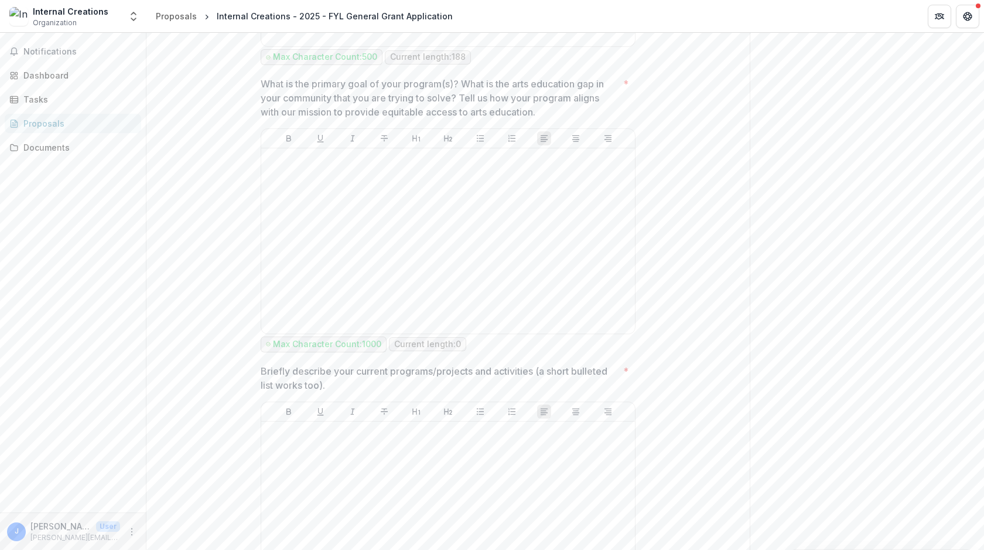
scroll to position [2498, 0]
